Goal: Find specific page/section: Find specific page/section

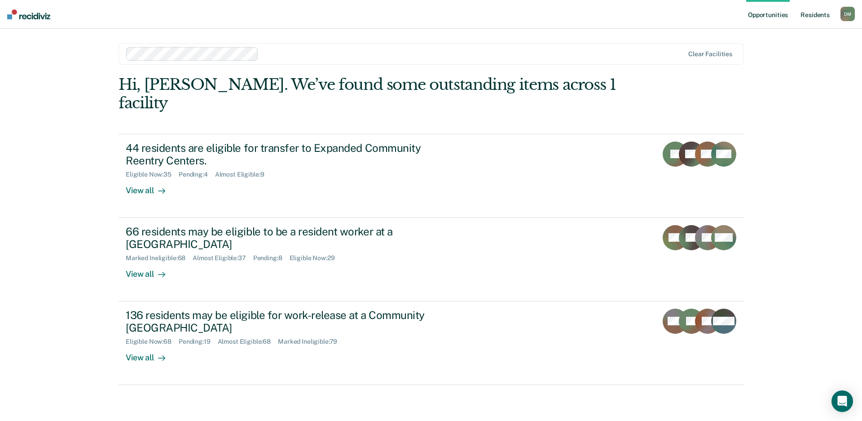
click at [815, 14] on link "Resident s" at bounding box center [814, 14] width 33 height 29
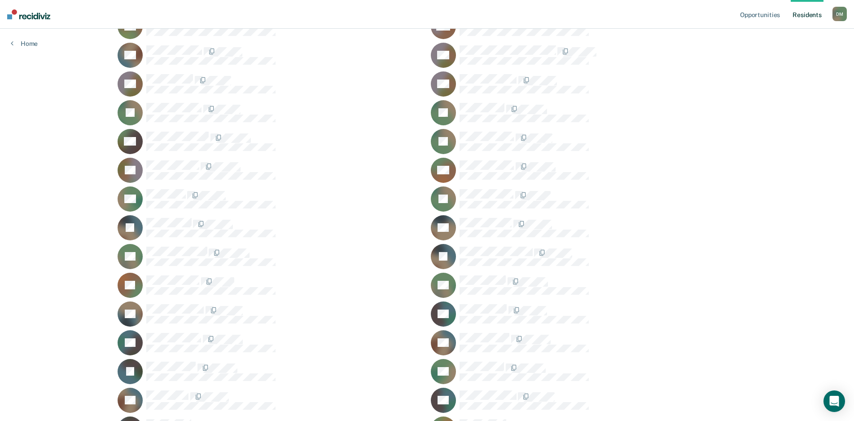
scroll to position [1481, 0]
